Goal: Information Seeking & Learning: Learn about a topic

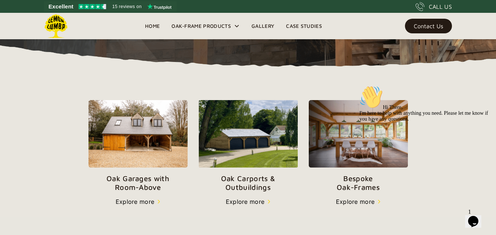
scroll to position [243, 0]
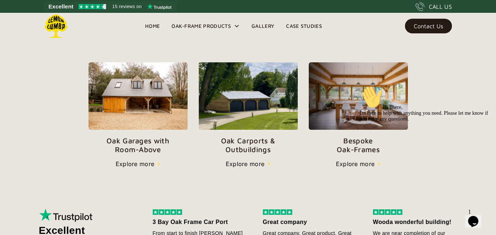
click at [136, 164] on div "Explore more" at bounding box center [135, 164] width 39 height 9
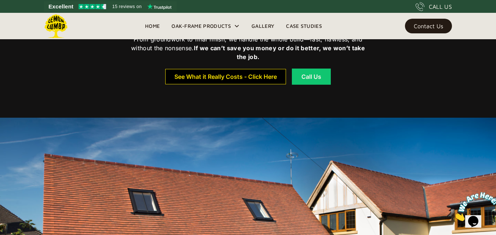
scroll to position [283, 0]
click at [219, 80] on div "See What it Really Costs - Click Here" at bounding box center [225, 77] width 102 height 5
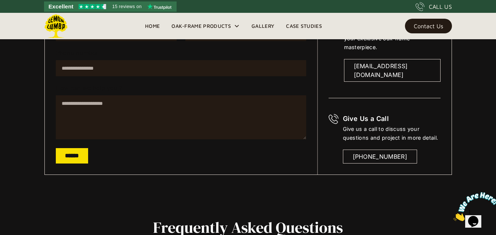
scroll to position [180, 0]
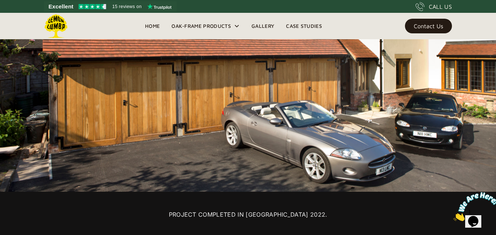
scroll to position [488, 0]
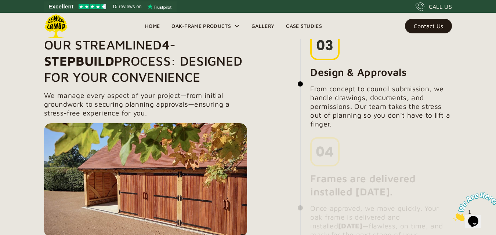
scroll to position [783, 0]
